Goal: Find specific page/section: Find specific page/section

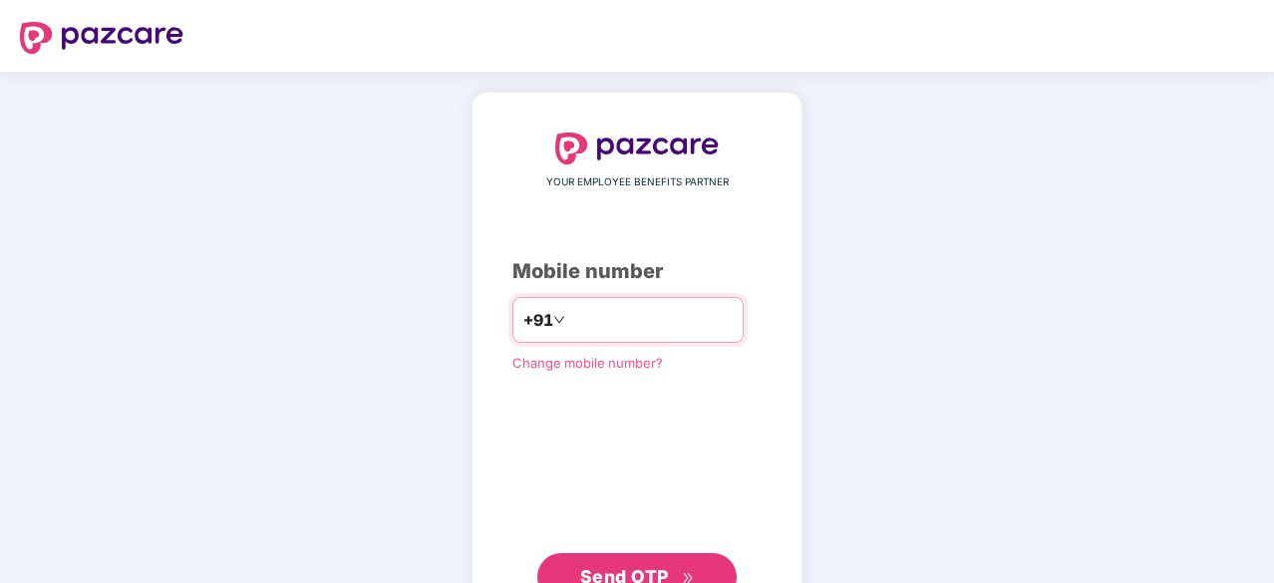
type input "**********"
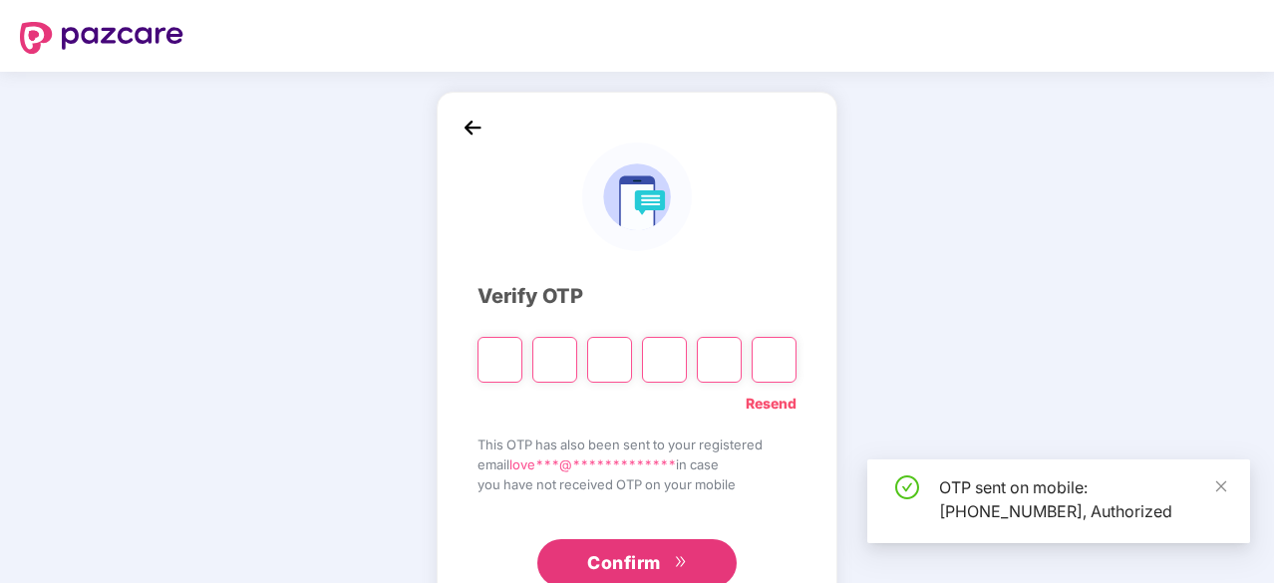
click at [505, 358] on input "Please enter verification code. Digit 1" at bounding box center [500, 360] width 45 height 46
type input "*"
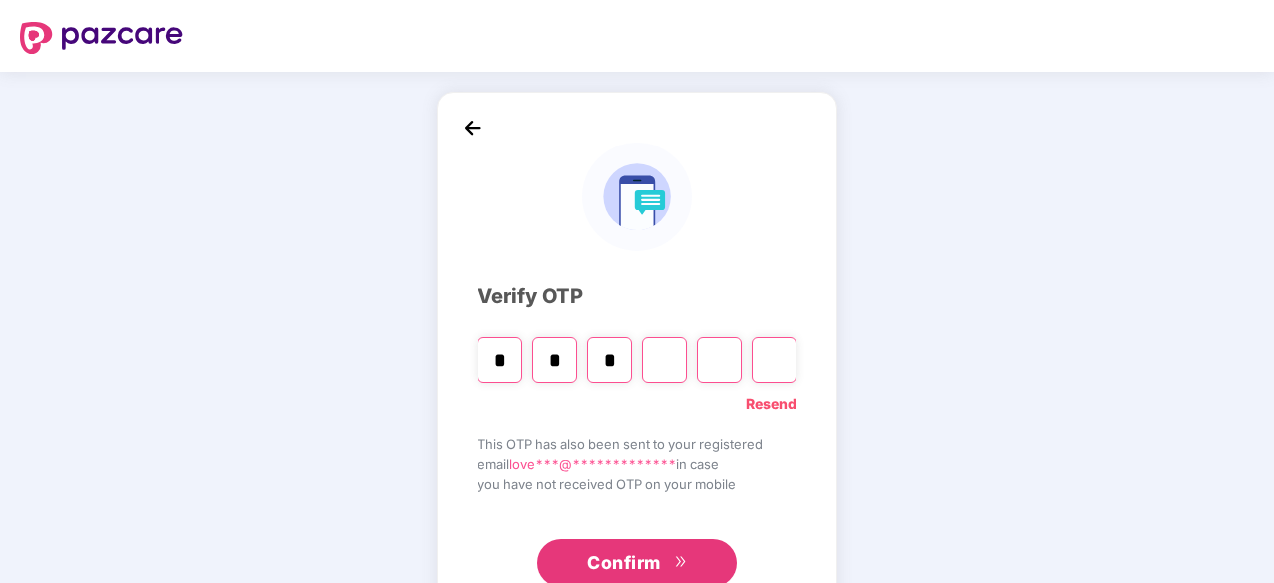
type input "*"
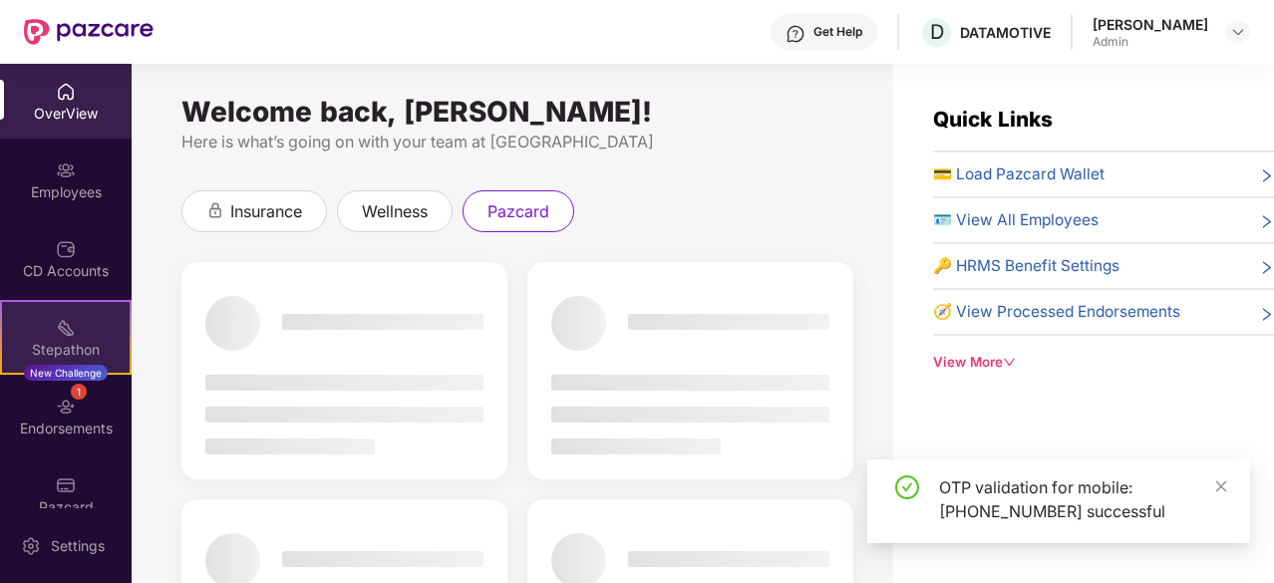
scroll to position [27, 0]
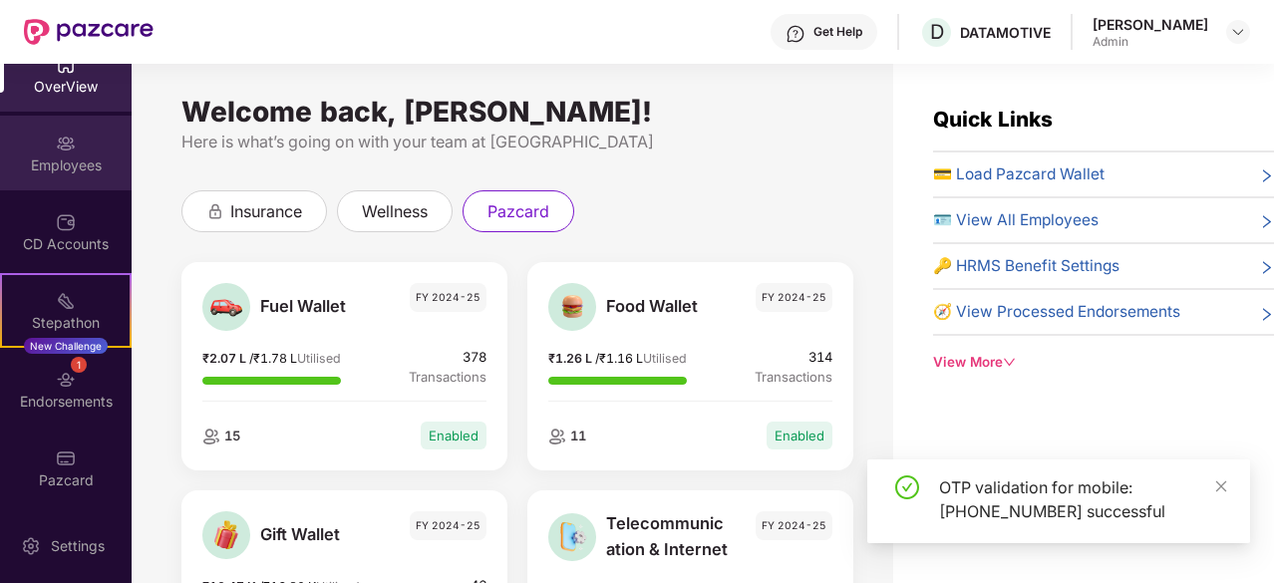
click at [63, 176] on div "Employees" at bounding box center [66, 153] width 132 height 75
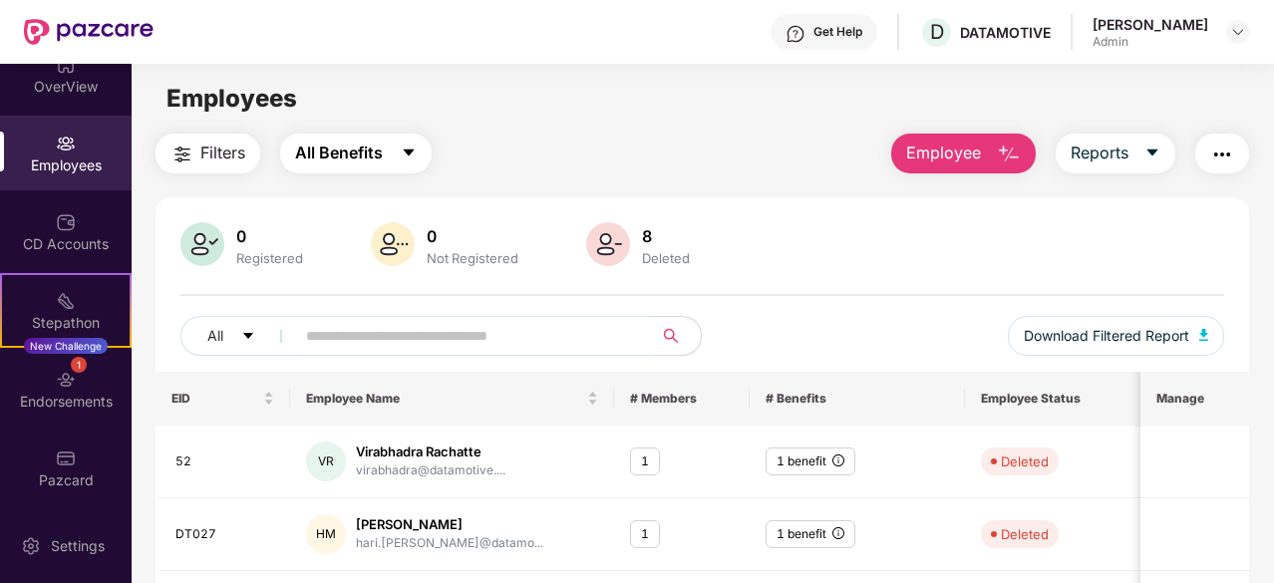
click at [384, 157] on button "All Benefits" at bounding box center [356, 154] width 152 height 40
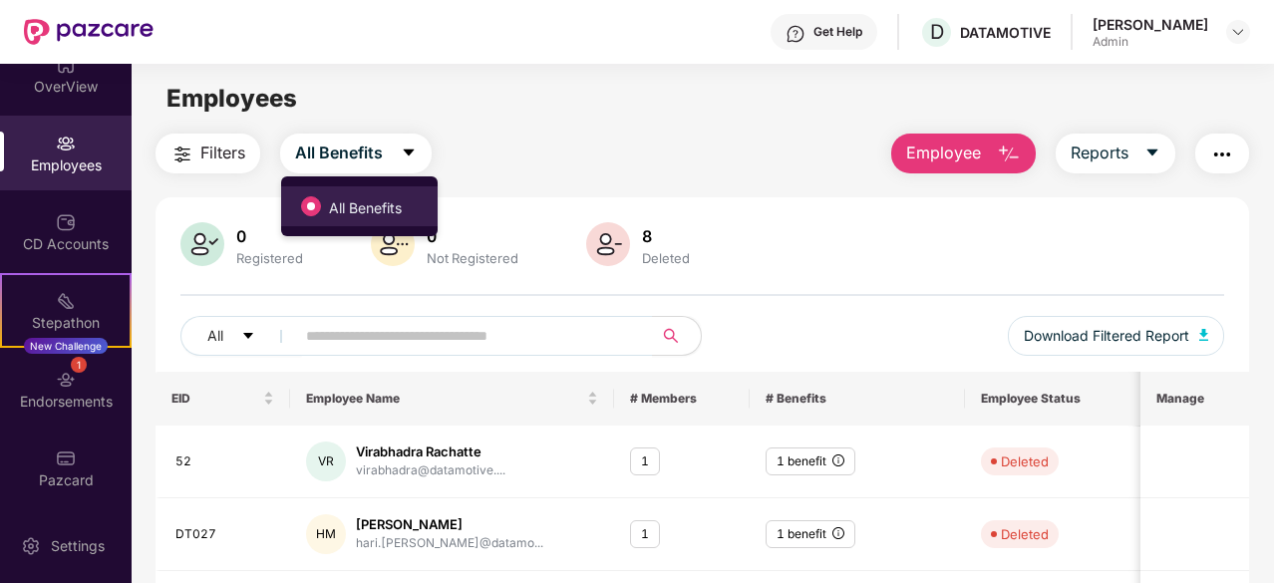
click at [371, 198] on span "All Benefits" at bounding box center [365, 208] width 89 height 22
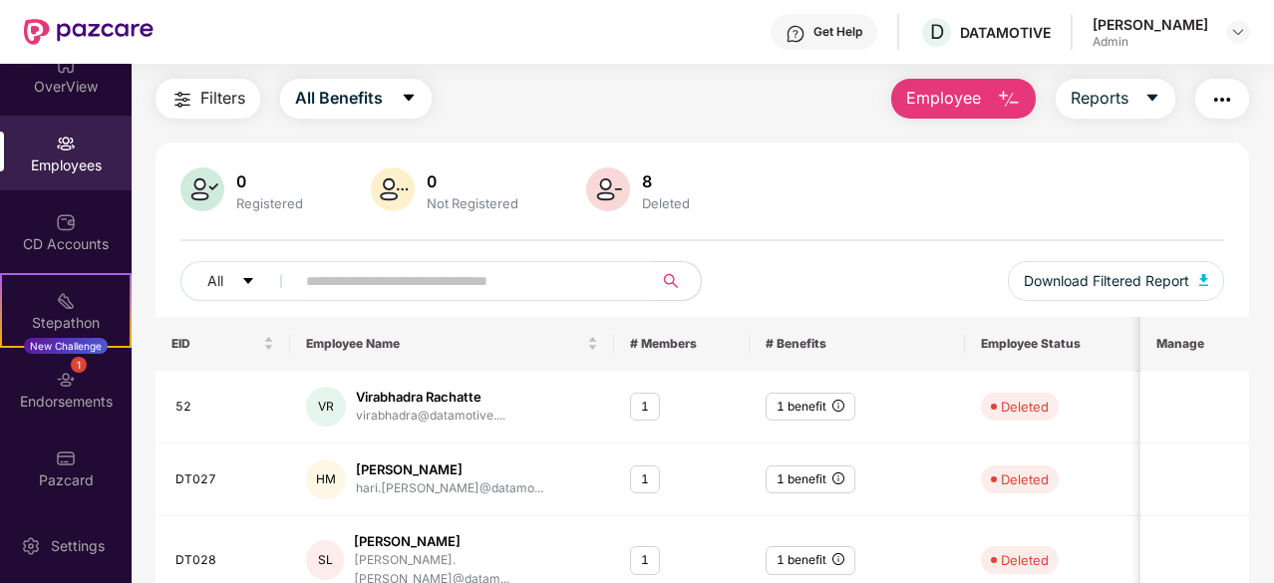
scroll to position [56, 0]
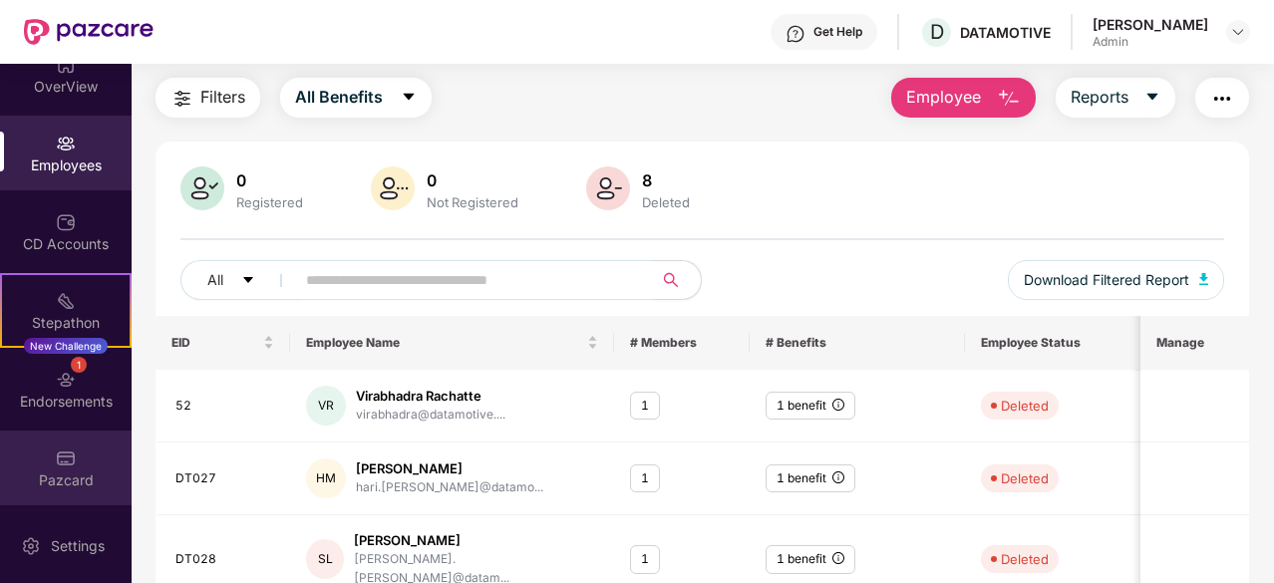
click at [71, 488] on div "Pazcard" at bounding box center [66, 481] width 132 height 20
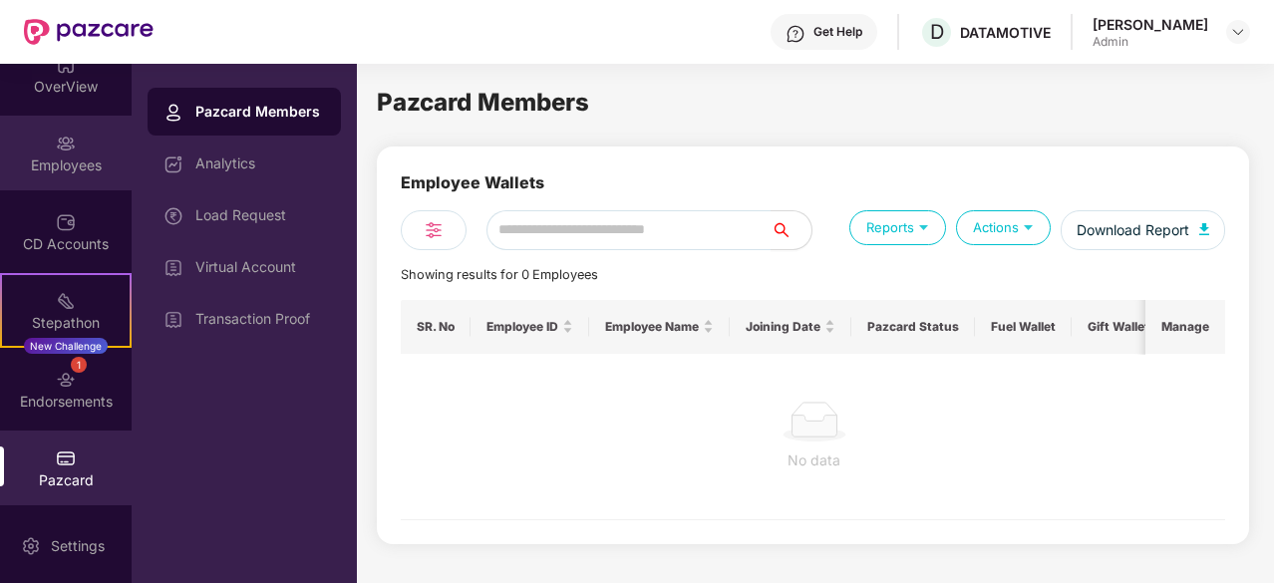
click at [39, 163] on div "Employees" at bounding box center [66, 166] width 132 height 20
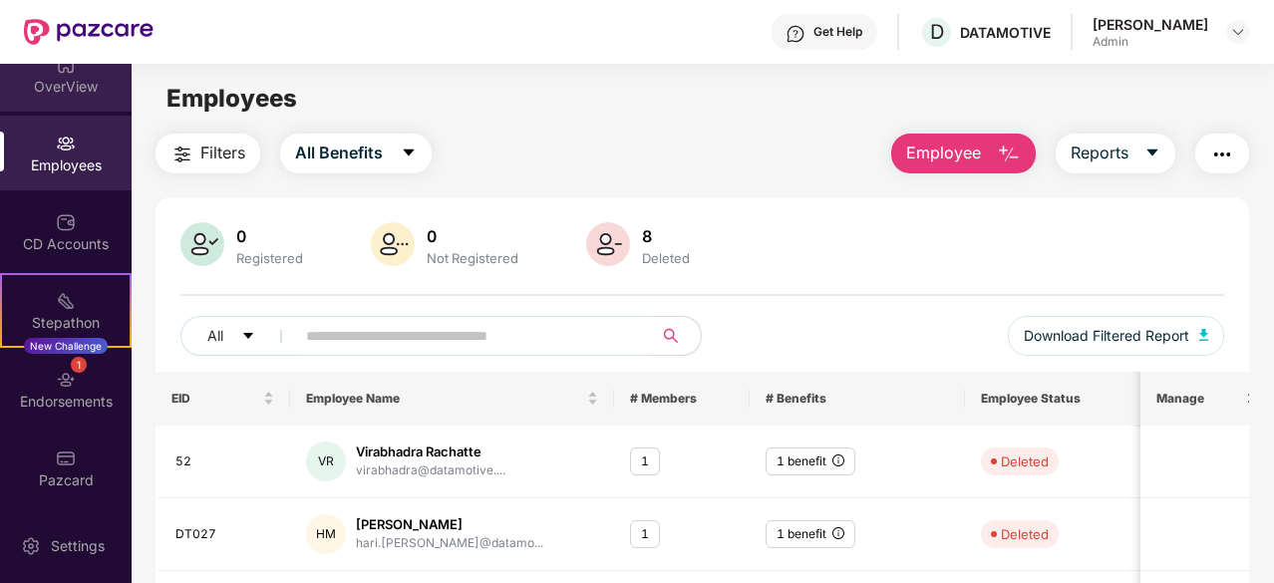
click at [52, 97] on div "OverView" at bounding box center [66, 74] width 132 height 75
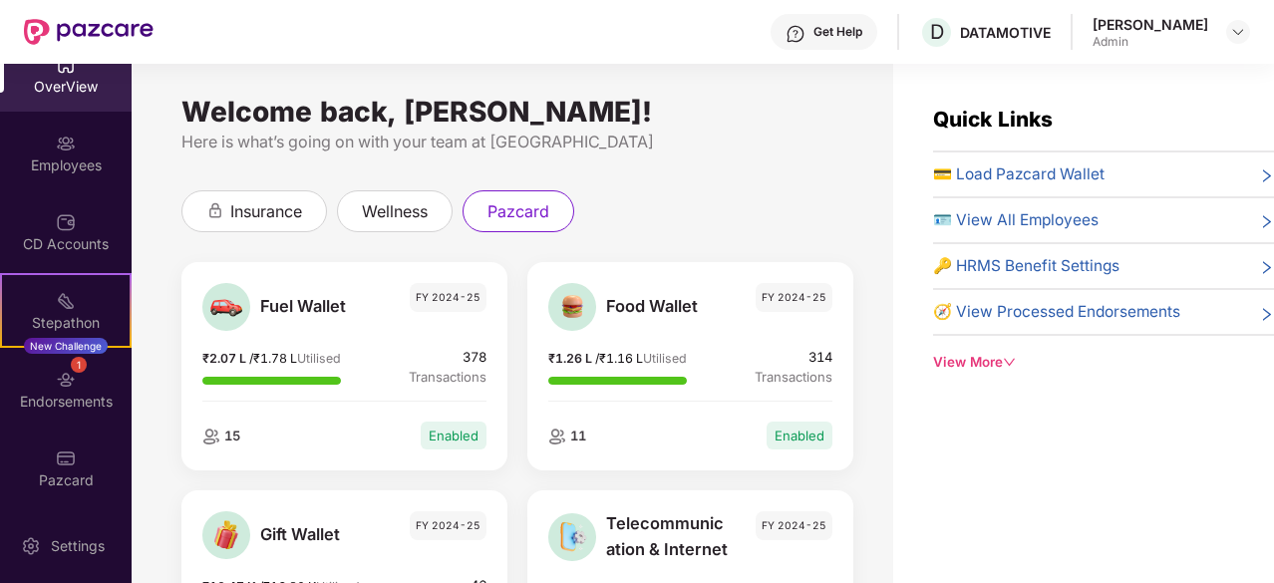
click at [1006, 361] on icon "down" at bounding box center [1009, 362] width 13 height 13
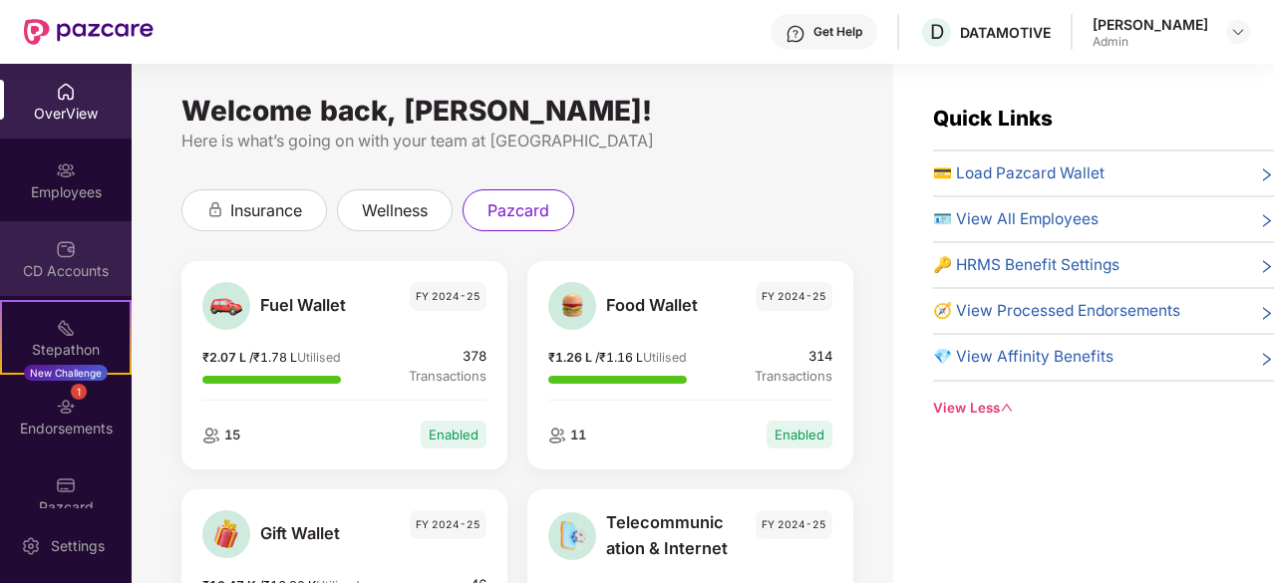
click at [80, 271] on div "CD Accounts" at bounding box center [66, 271] width 132 height 20
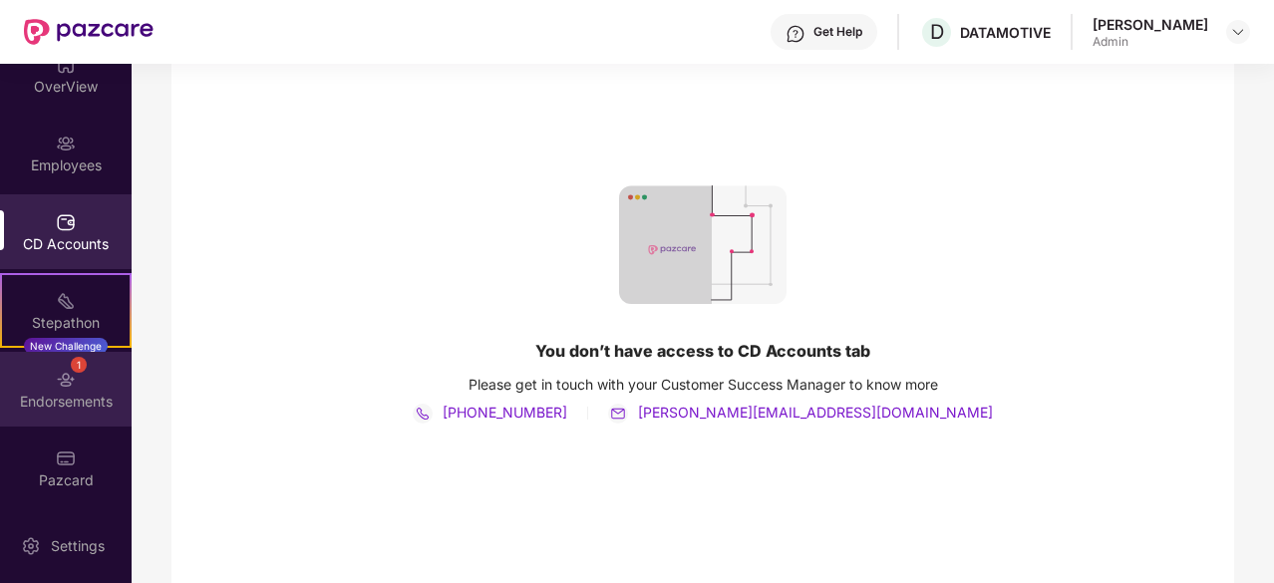
scroll to position [226, 0]
click at [65, 399] on div "Endorsements" at bounding box center [66, 402] width 132 height 20
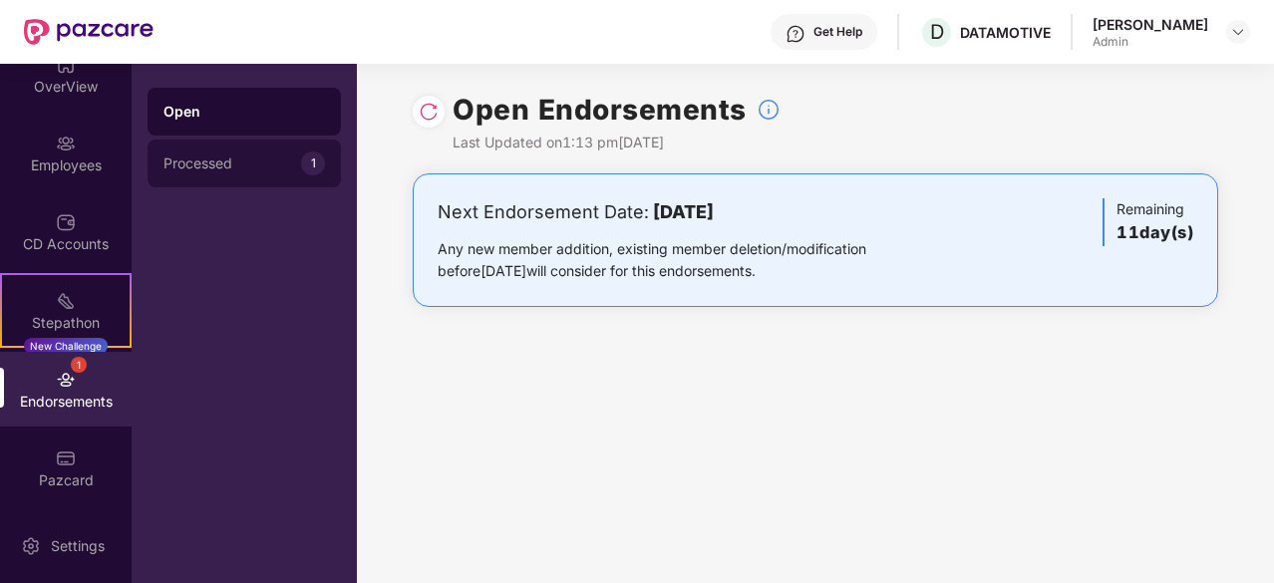
click at [226, 166] on div "Processed" at bounding box center [233, 164] width 138 height 16
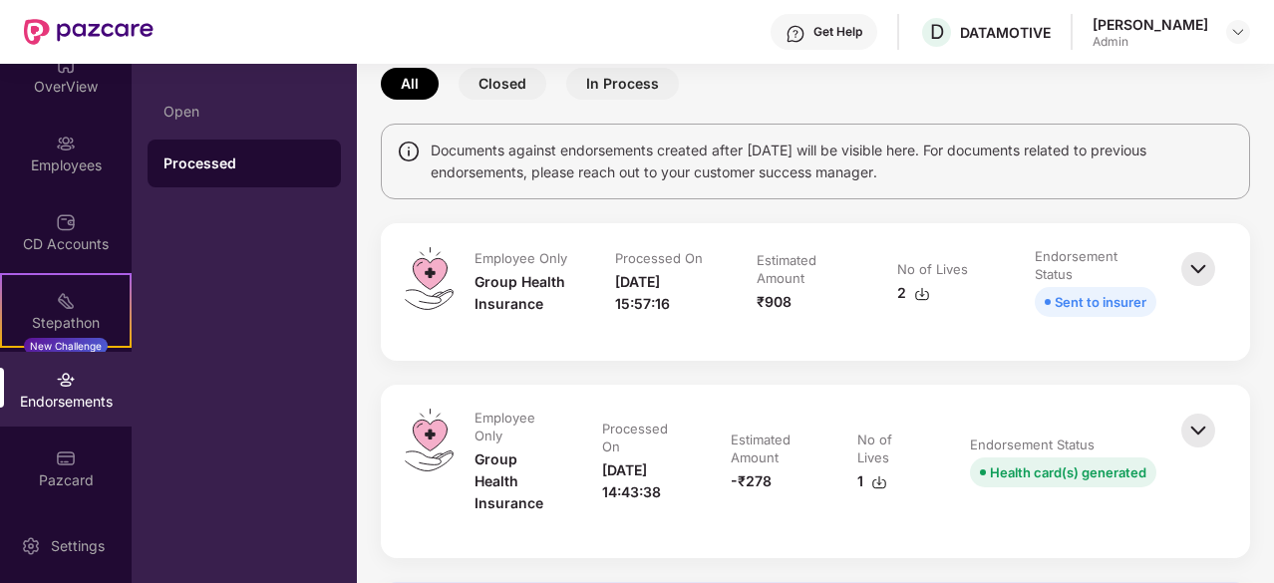
scroll to position [100, 0]
click at [1193, 431] on img at bounding box center [1199, 430] width 44 height 44
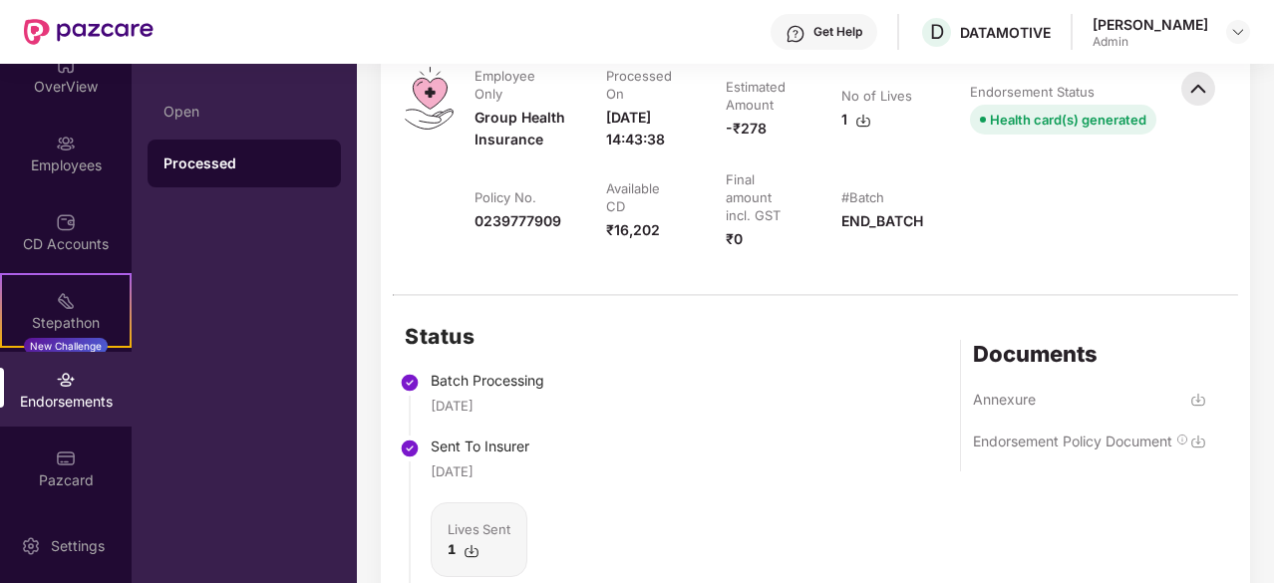
scroll to position [569, 0]
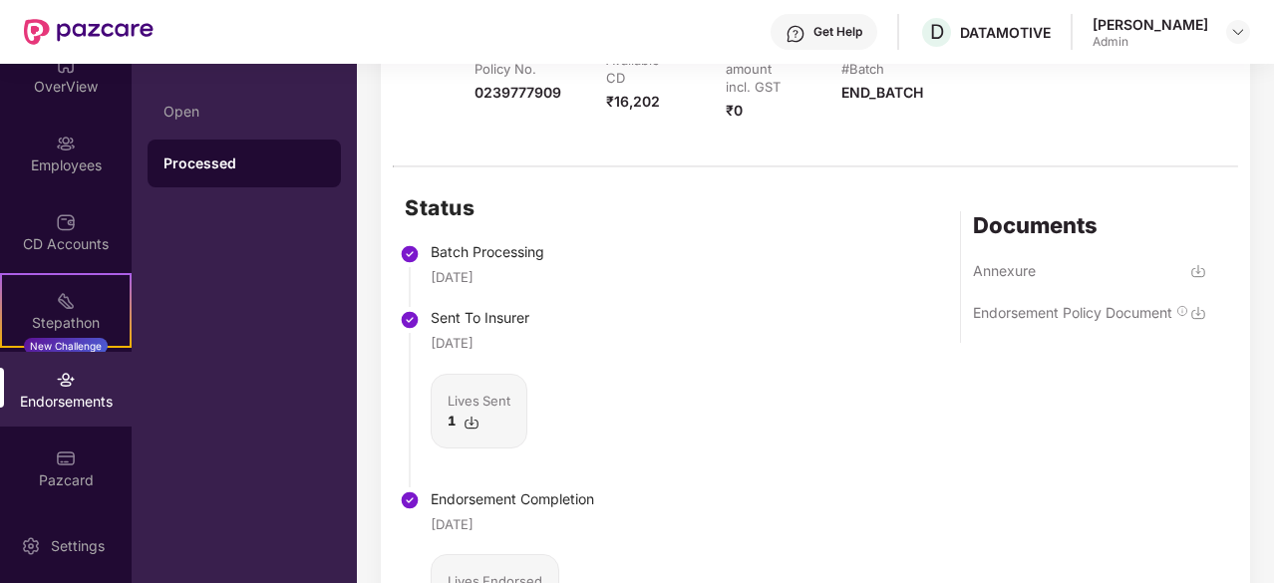
click at [1197, 321] on img at bounding box center [1198, 313] width 16 height 16
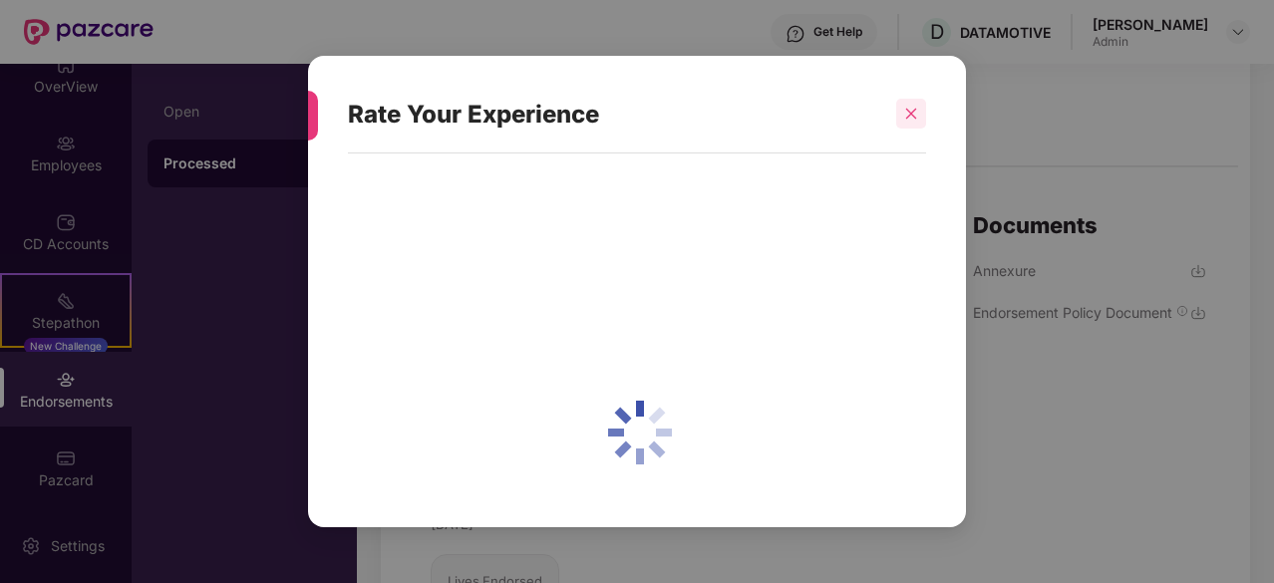
click at [910, 112] on icon "close" at bounding box center [911, 114] width 14 height 14
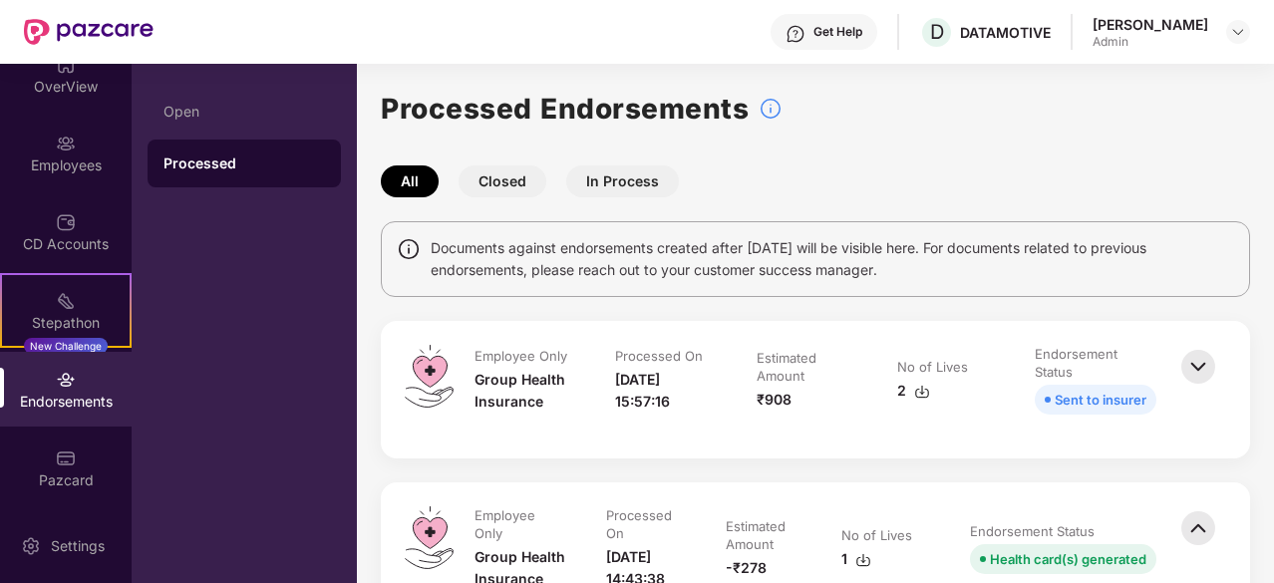
scroll to position [0, 0]
click at [1200, 376] on img at bounding box center [1199, 368] width 44 height 44
